Goal: Transaction & Acquisition: Book appointment/travel/reservation

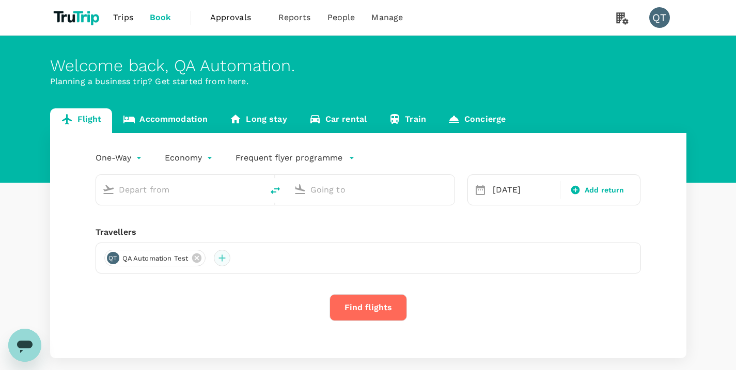
type input "economy-premium-economy"
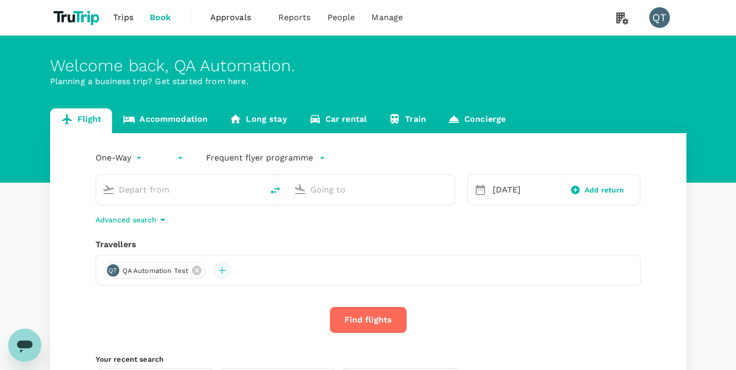
type input "Kuching Intl (KCH)"
type input "Sibu (SBW)"
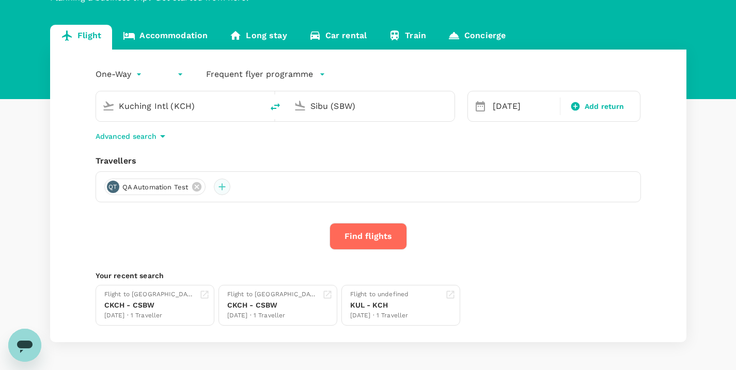
scroll to position [116, 0]
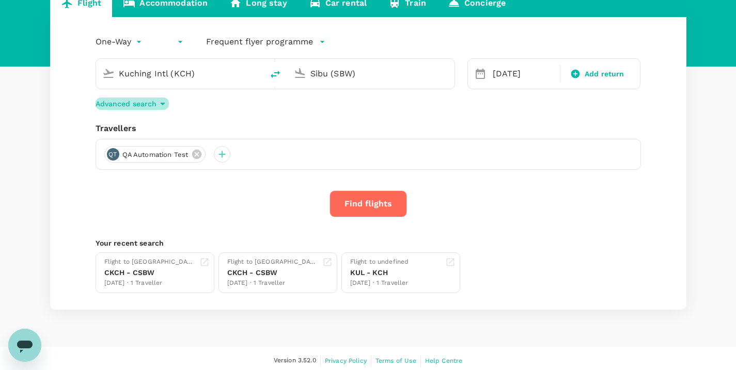
click at [138, 107] on p "Advanced search" at bounding box center [125, 104] width 61 height 10
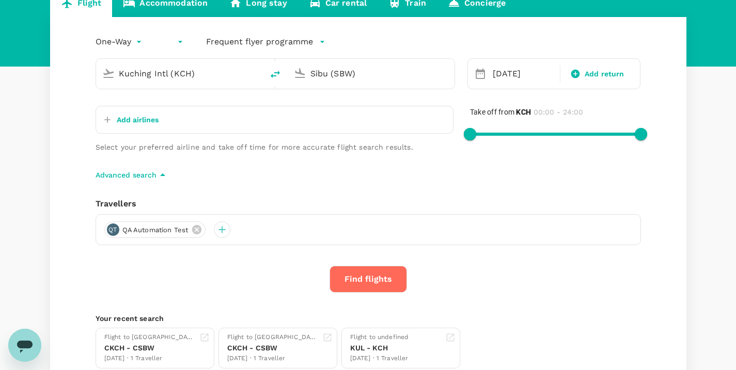
click at [143, 172] on p "Advanced search" at bounding box center [125, 175] width 61 height 10
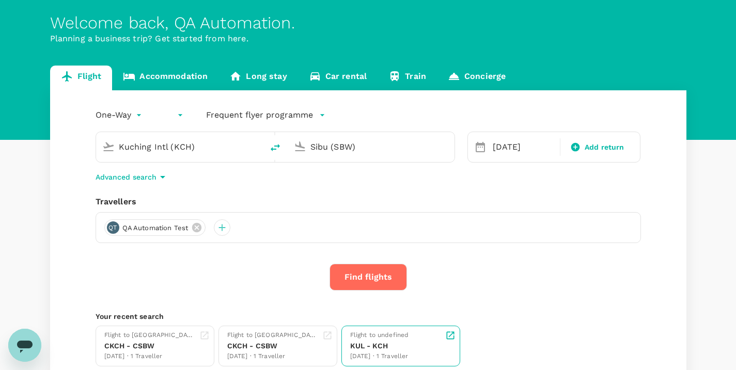
scroll to position [0, 0]
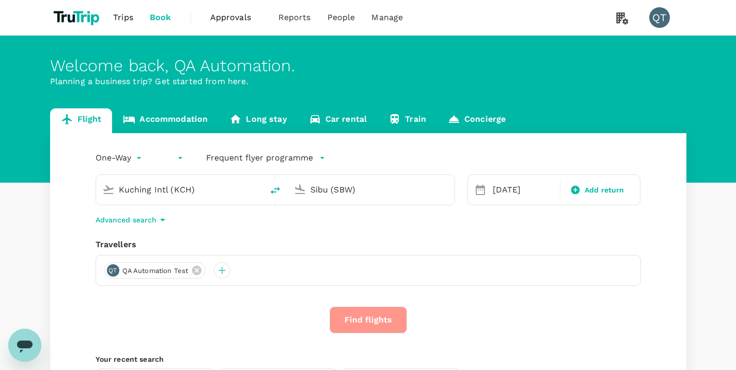
click at [387, 323] on button "Find flights" at bounding box center [367, 320] width 77 height 27
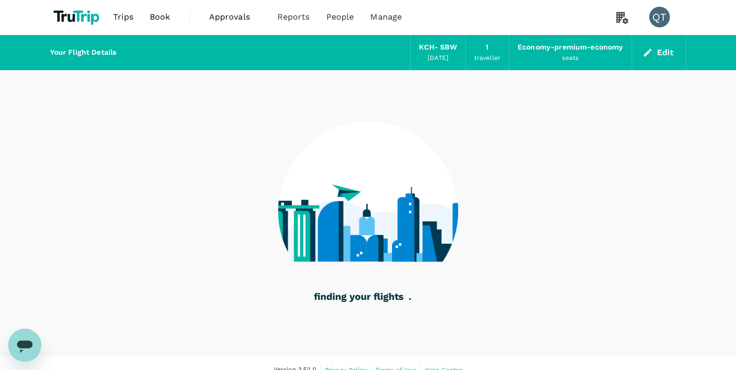
click at [601, 49] on div "Economy-premium-economy" at bounding box center [569, 47] width 105 height 11
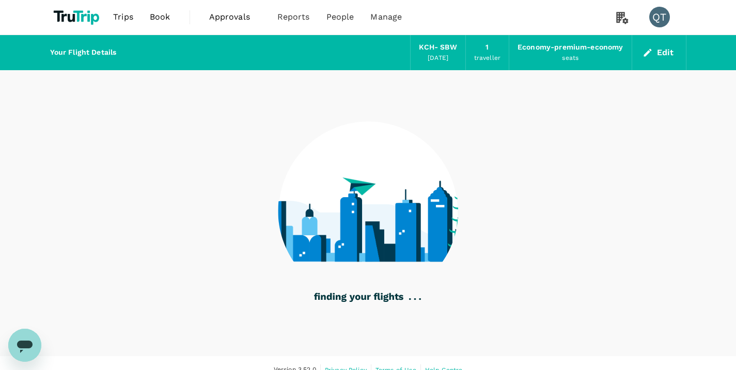
click at [572, 60] on div "seats" at bounding box center [570, 58] width 17 height 10
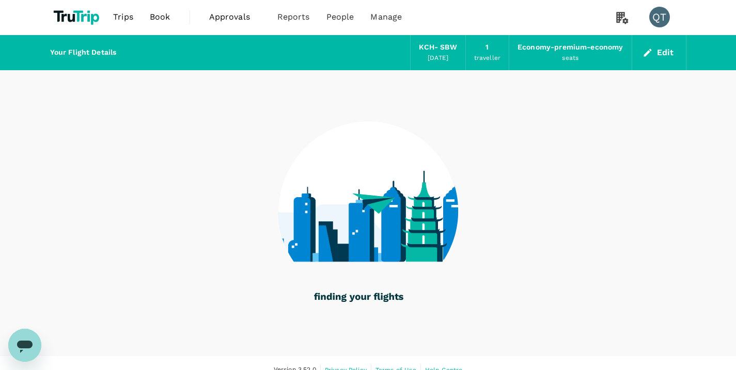
click at [563, 46] on div "Economy-premium-economy" at bounding box center [569, 47] width 105 height 11
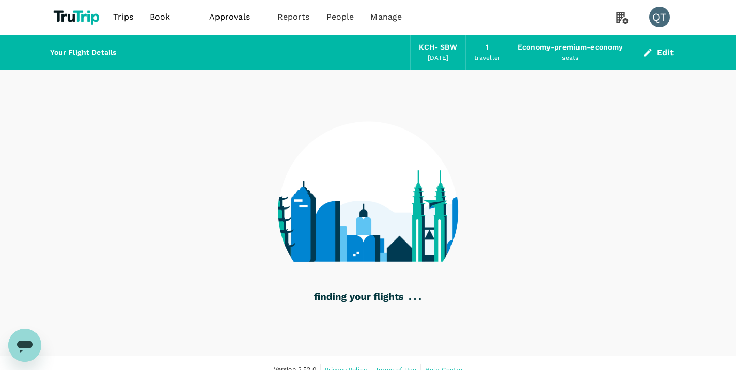
click at [155, 16] on span "Book" at bounding box center [160, 17] width 21 height 12
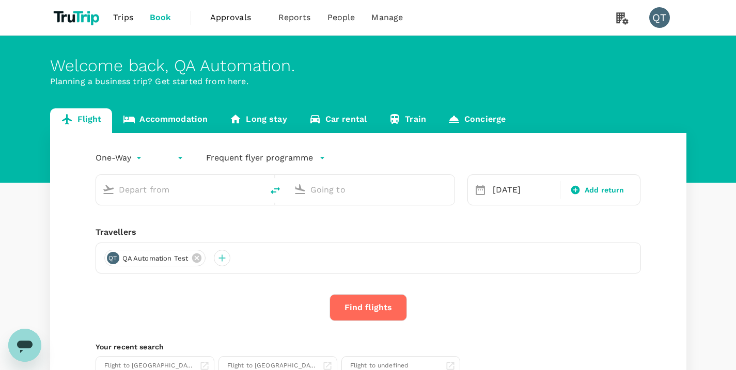
type input "Kuching Intl (KCH)"
type input "Sibu (SBW)"
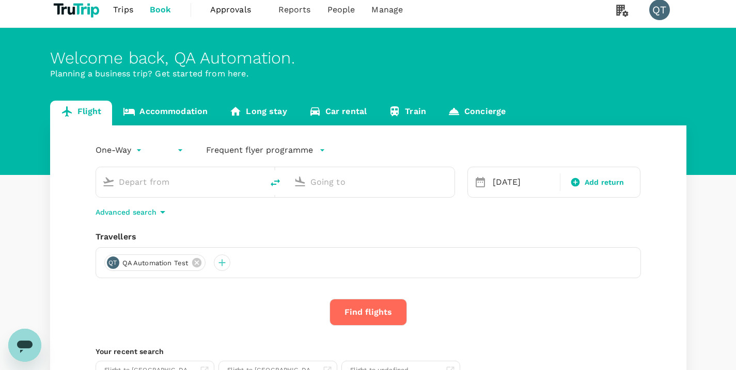
scroll to position [17, 0]
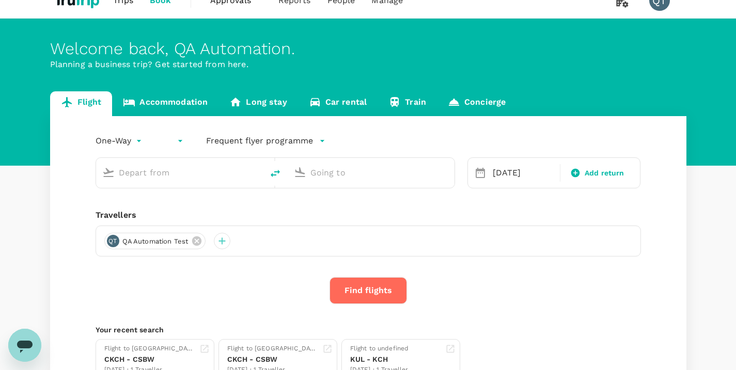
type input "Kuching Intl (KCH)"
type input "Sibu (SBW)"
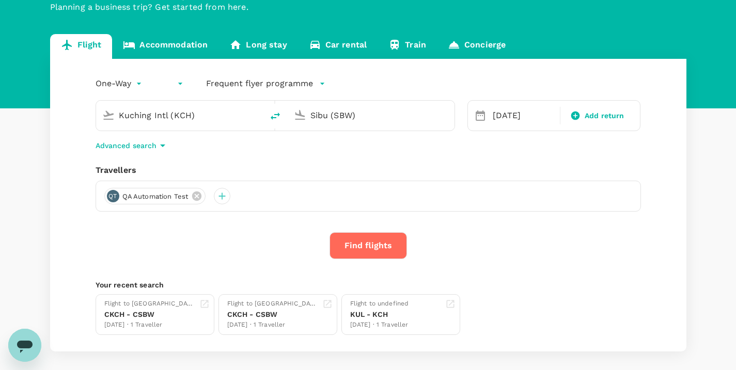
scroll to position [65, 0]
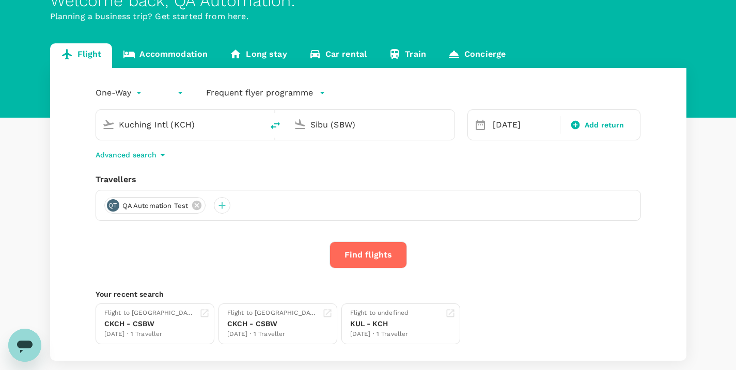
click at [148, 153] on p "Advanced search" at bounding box center [125, 155] width 61 height 10
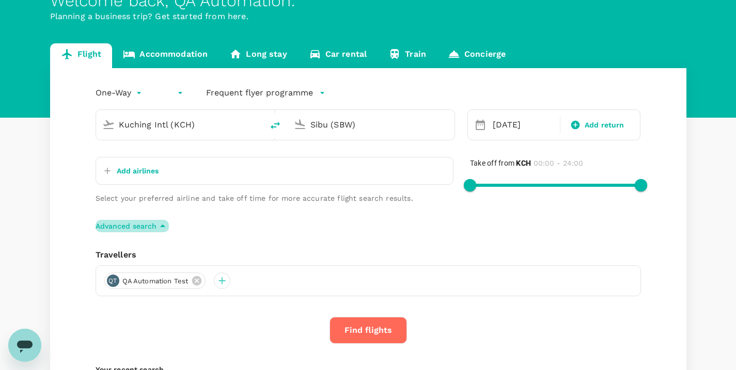
click at [142, 225] on p "Advanced search" at bounding box center [125, 226] width 61 height 10
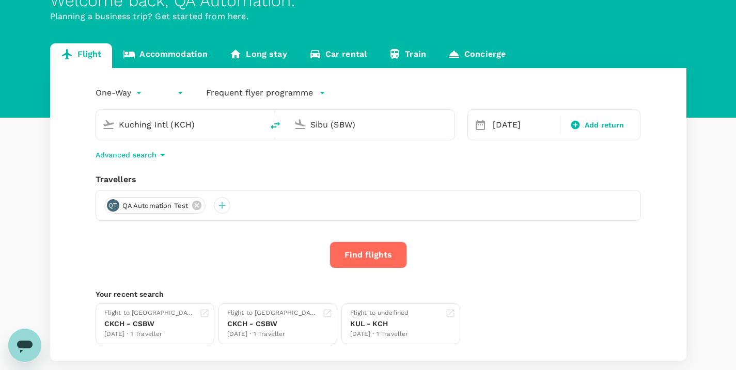
click at [68, 247] on div "One-Way oneway ​ economy-premium-economy Frequent flyer programme Kuching Intl …" at bounding box center [368, 214] width 636 height 293
click at [377, 249] on button "Find flights" at bounding box center [367, 255] width 77 height 27
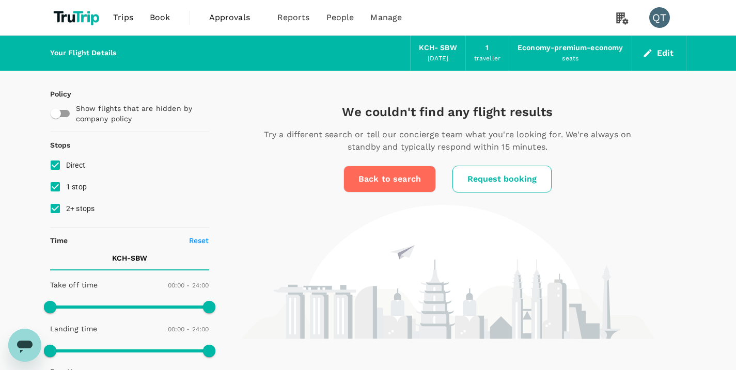
click at [409, 181] on link "Back to search" at bounding box center [389, 179] width 92 height 27
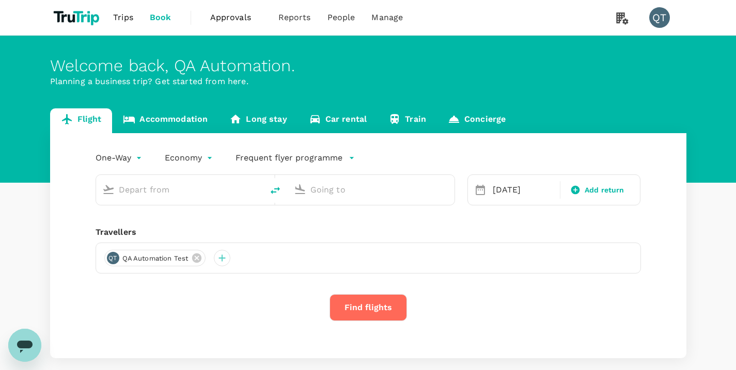
type input "economy-premium-economy"
type input "Kuching Intl (KCH)"
type input "Sibu (SBW)"
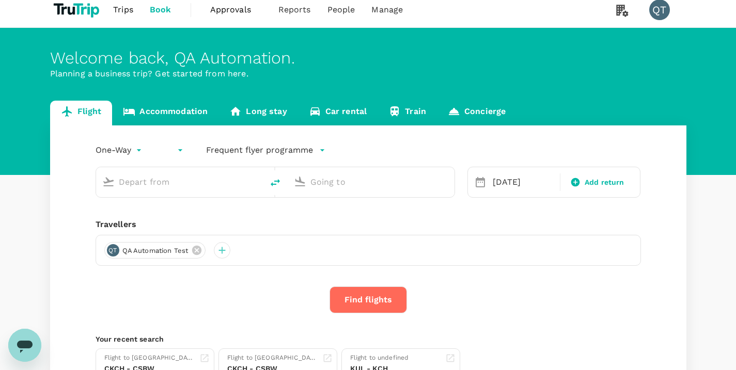
type input "Kuching Intl (KCH)"
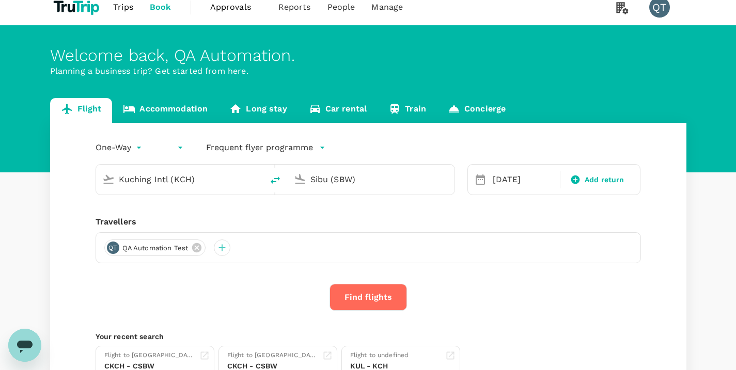
scroll to position [11, 0]
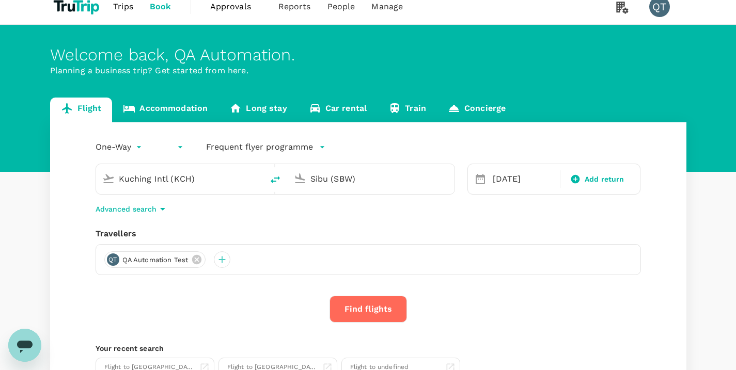
click at [153, 204] on p "Advanced search" at bounding box center [125, 209] width 61 height 10
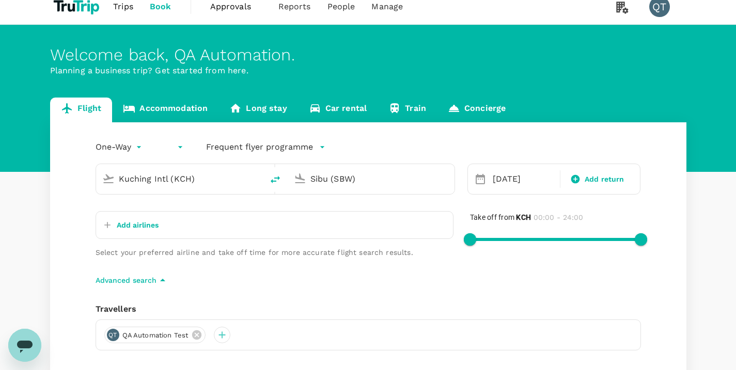
scroll to position [13, 0]
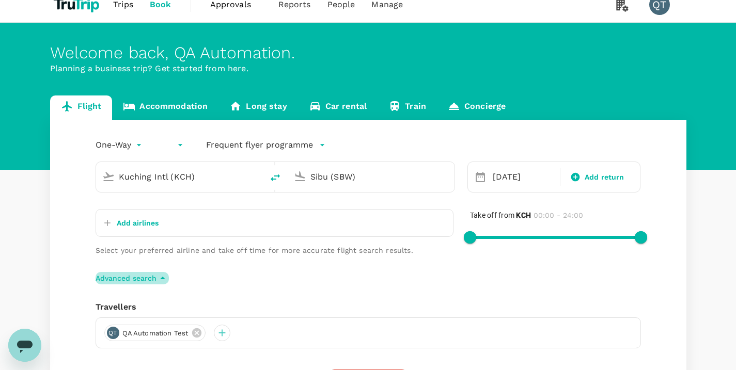
click at [151, 280] on p "Advanced search" at bounding box center [125, 278] width 61 height 10
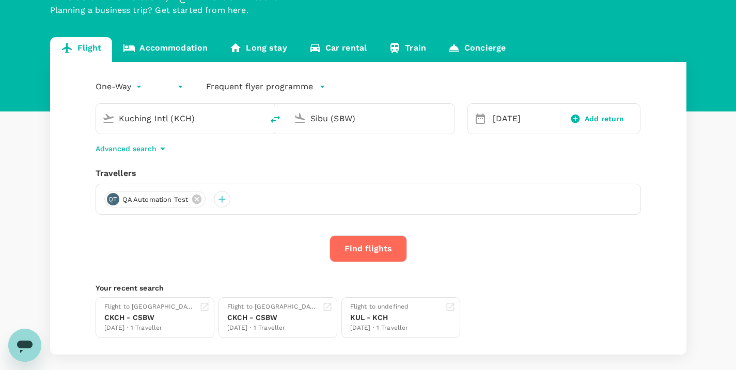
scroll to position [75, 0]
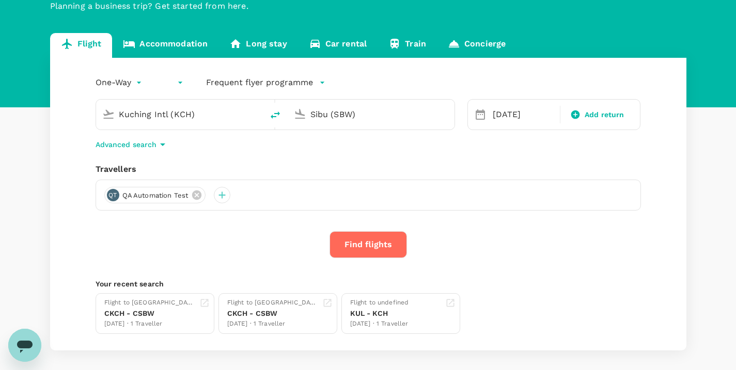
click at [258, 76] on p "Frequent flyer programme" at bounding box center [259, 82] width 107 height 12
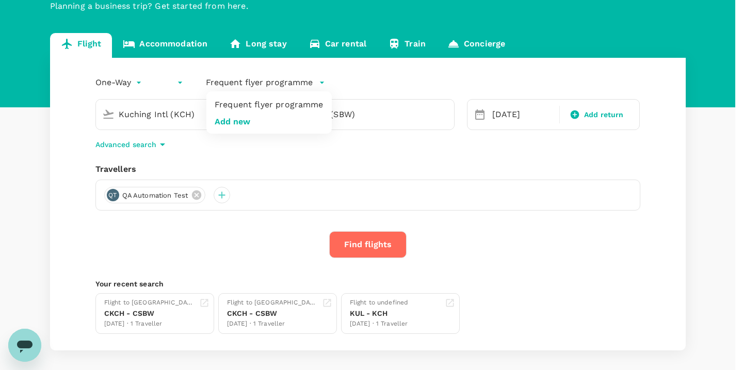
click at [191, 156] on div at bounding box center [371, 185] width 743 height 370
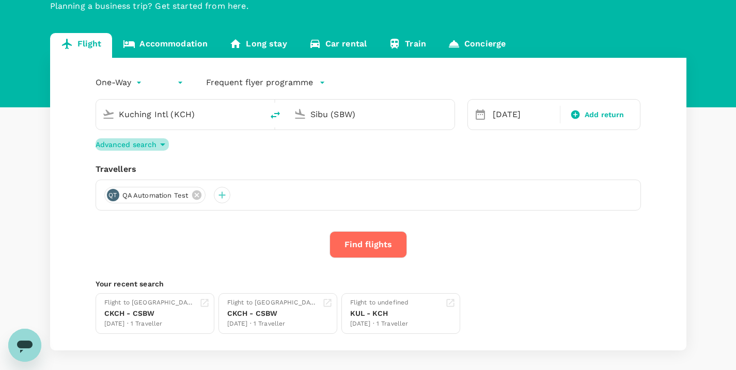
click at [149, 143] on p "Advanced search" at bounding box center [125, 144] width 61 height 10
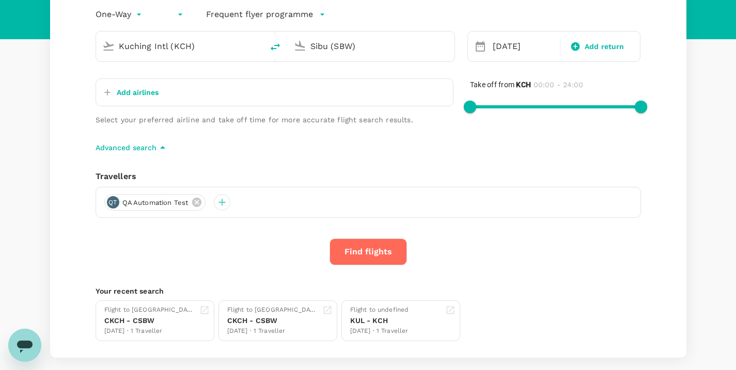
scroll to position [139, 0]
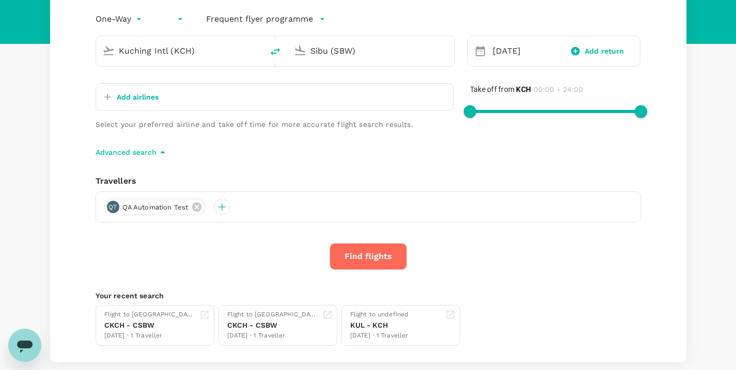
click at [367, 63] on div "Sibu (SBW)" at bounding box center [371, 51] width 167 height 30
click at [199, 54] on input "Kuching Intl (KCH)" at bounding box center [180, 51] width 122 height 16
click at [337, 53] on input "Sibu (SBW)" at bounding box center [371, 51] width 122 height 16
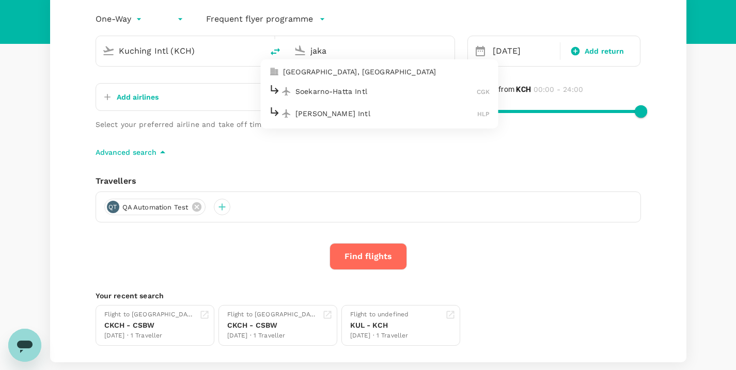
click at [364, 70] on p "[GEOGRAPHIC_DATA], [GEOGRAPHIC_DATA]" at bounding box center [386, 72] width 206 height 10
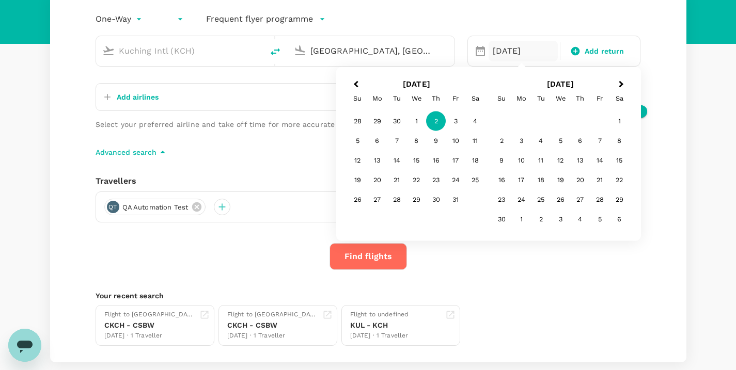
type input "[GEOGRAPHIC_DATA], [GEOGRAPHIC_DATA] (any)"
click at [377, 260] on button "Find flights" at bounding box center [367, 256] width 77 height 27
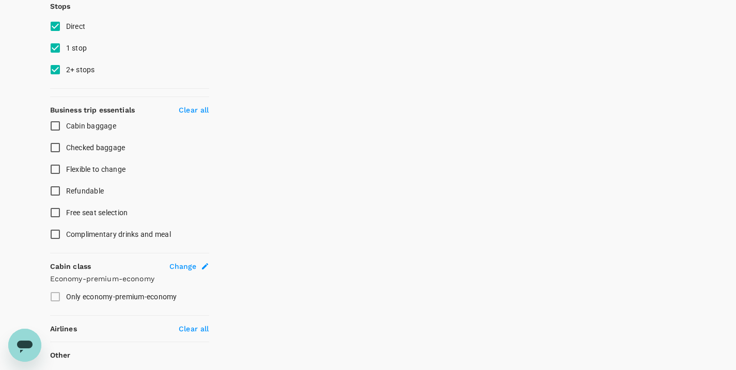
scroll to position [13, 0]
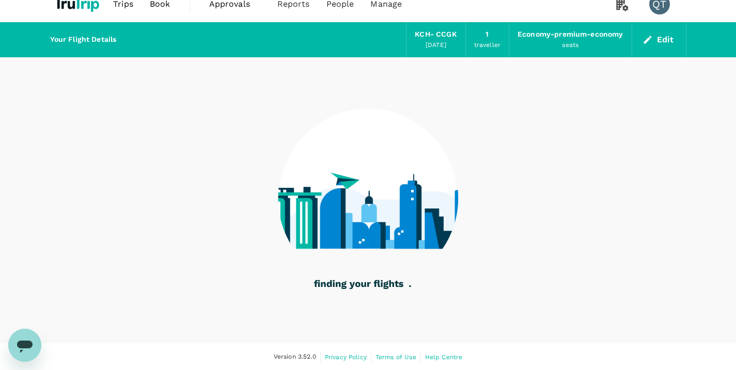
click at [594, 37] on div "Economy-premium-economy" at bounding box center [569, 34] width 105 height 11
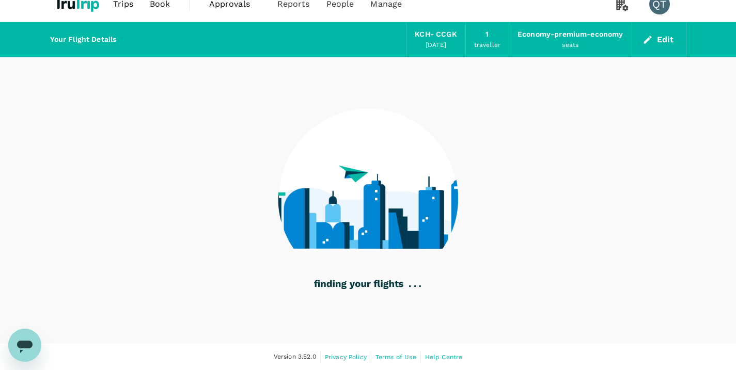
click at [570, 34] on div "Economy-premium-economy" at bounding box center [569, 34] width 105 height 11
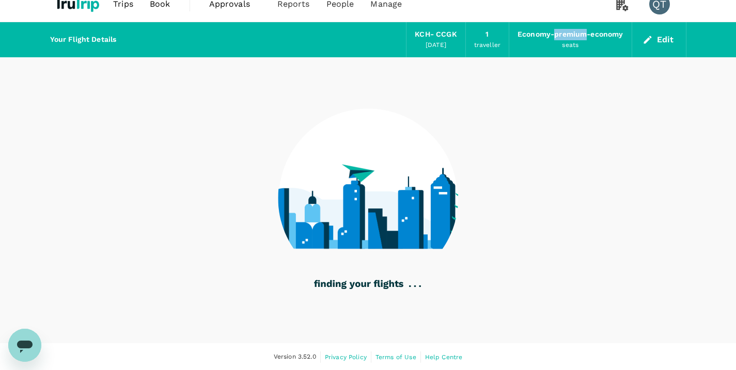
click at [570, 34] on div "Economy-premium-economy" at bounding box center [569, 34] width 105 height 11
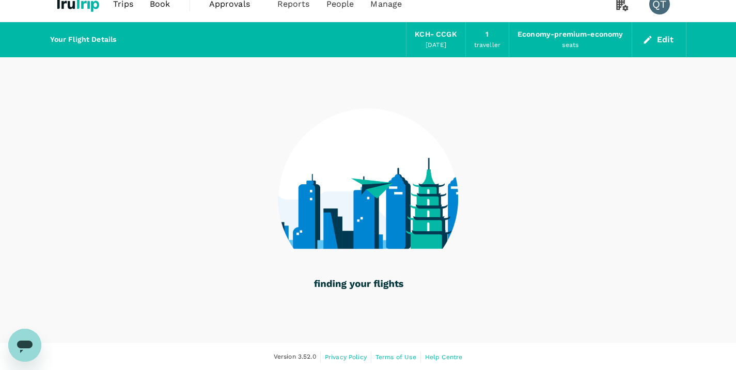
click at [581, 42] on div "Economy-premium-economy seats" at bounding box center [570, 39] width 122 height 35
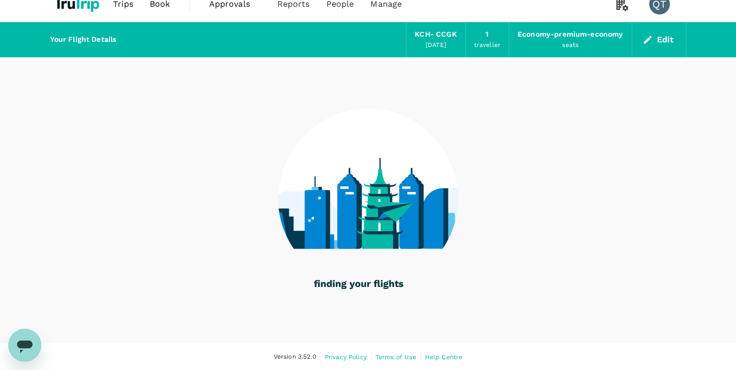
click at [600, 46] on div "Economy-premium-economy seats" at bounding box center [570, 39] width 122 height 35
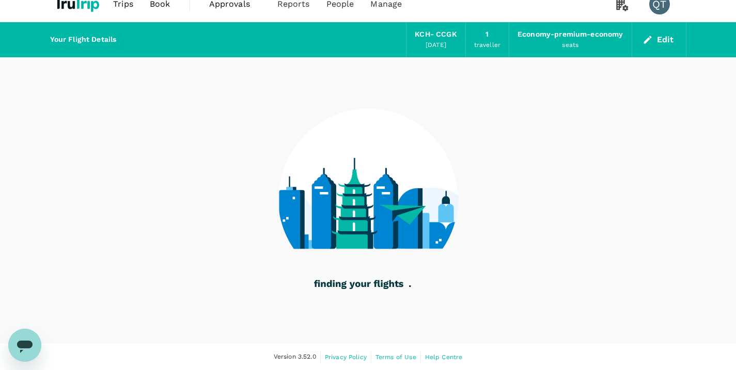
click at [600, 46] on div "Economy-premium-economy seats" at bounding box center [570, 39] width 122 height 35
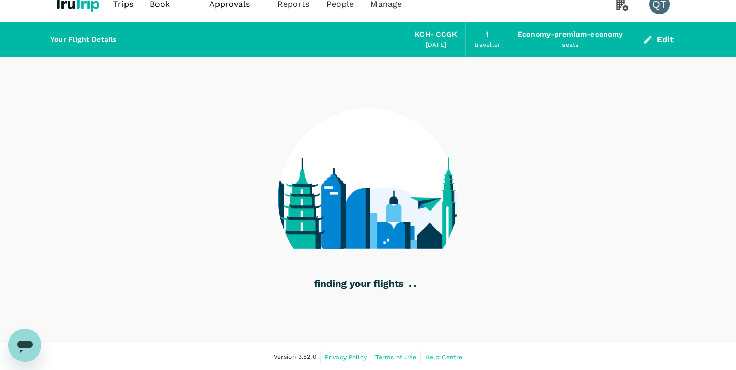
click at [568, 45] on div "seats" at bounding box center [570, 45] width 17 height 10
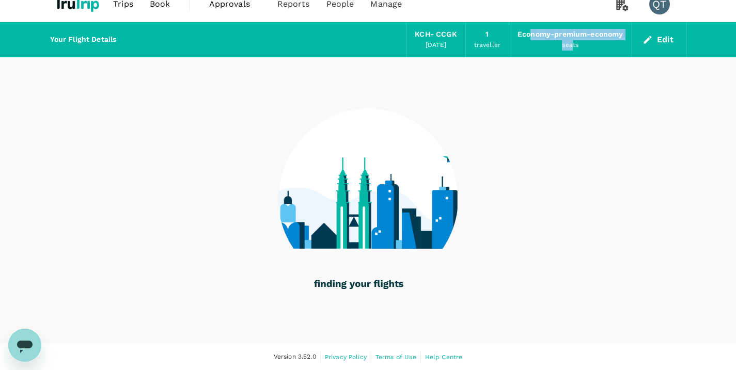
drag, startPoint x: 531, startPoint y: 34, endPoint x: 573, endPoint y: 42, distance: 43.0
click at [573, 42] on div "Economy-premium-economy seats" at bounding box center [570, 39] width 122 height 35
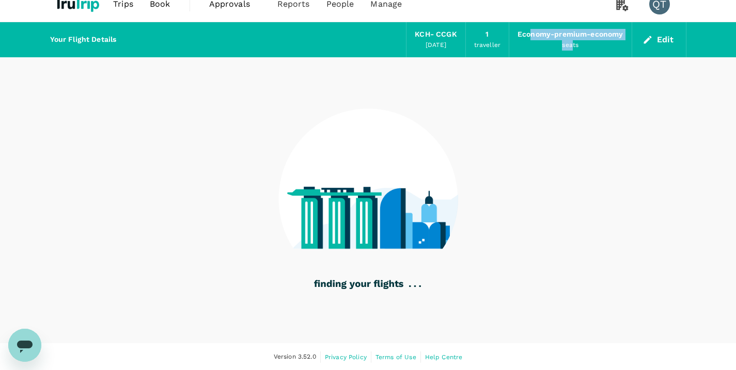
click at [657, 36] on button "Edit" at bounding box center [658, 39] width 37 height 17
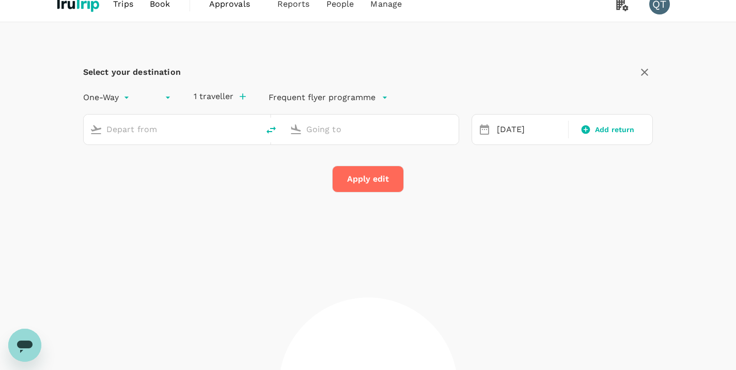
type input "Kuching Intl (KCH)"
type input "[GEOGRAPHIC_DATA], [GEOGRAPHIC_DATA] (any)"
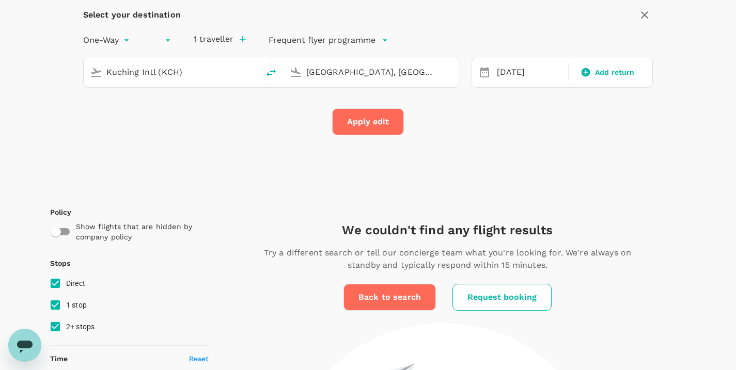
scroll to position [12, 0]
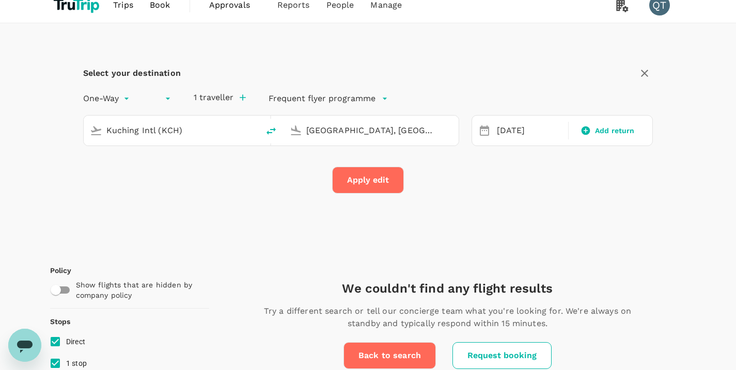
click at [344, 100] on p "Frequent flyer programme" at bounding box center [321, 98] width 107 height 12
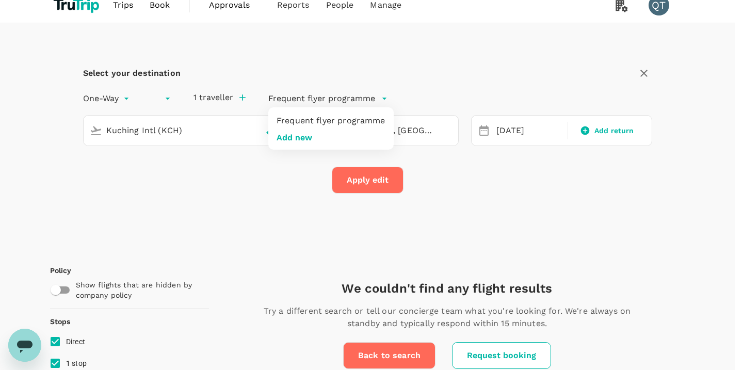
click at [226, 101] on div at bounding box center [371, 185] width 743 height 370
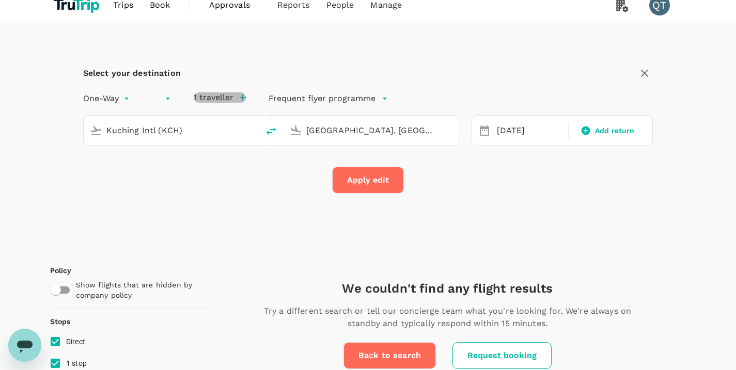
click at [243, 99] on icon "button" at bounding box center [242, 97] width 10 height 10
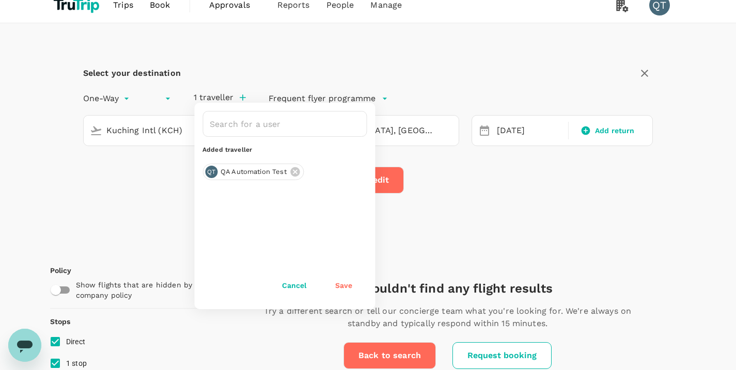
click at [446, 209] on div "Select your destination One-Way oneway ​ economy-premium-economy 1 traveller ​ …" at bounding box center [368, 135] width 636 height 224
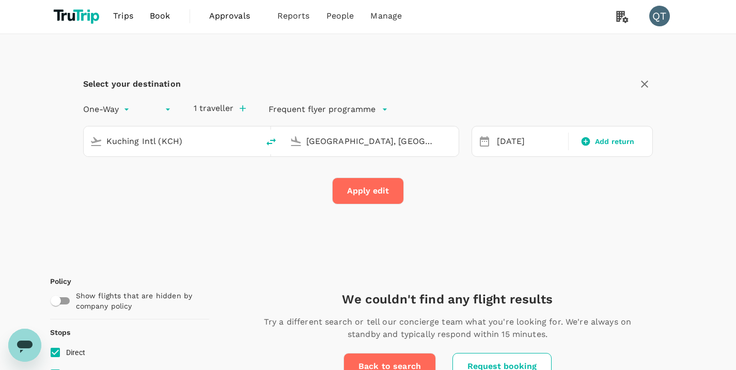
scroll to position [0, 0]
